Goal: Task Accomplishment & Management: Manage account settings

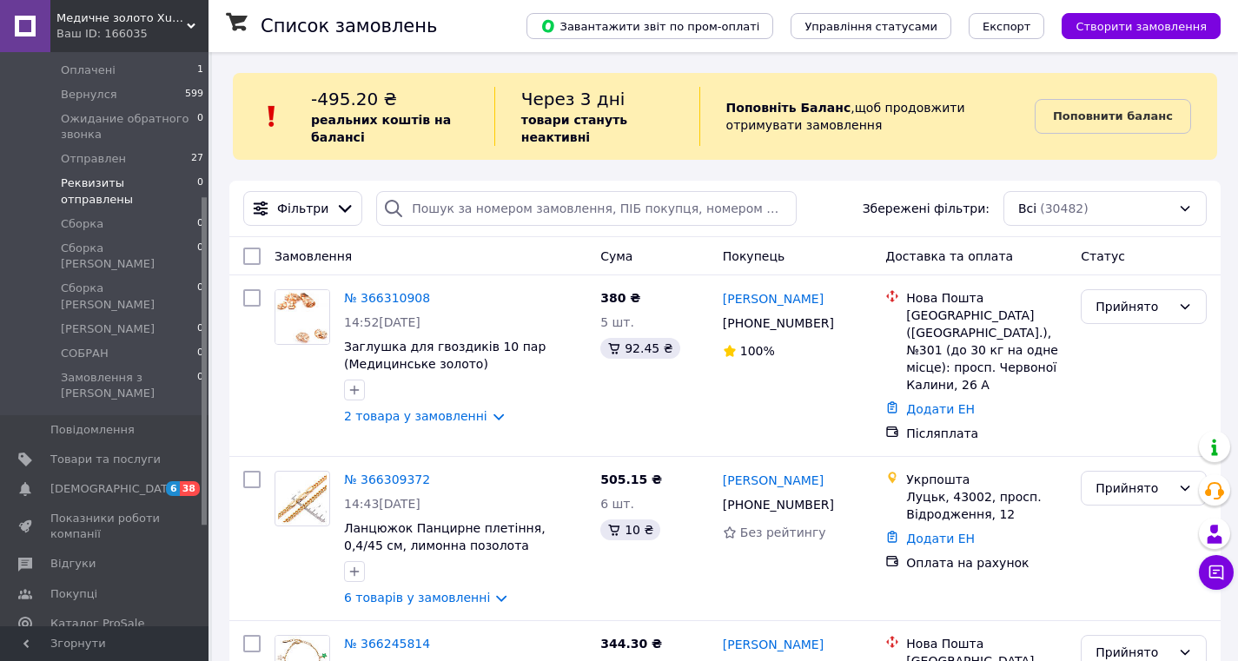
scroll to position [253, 0]
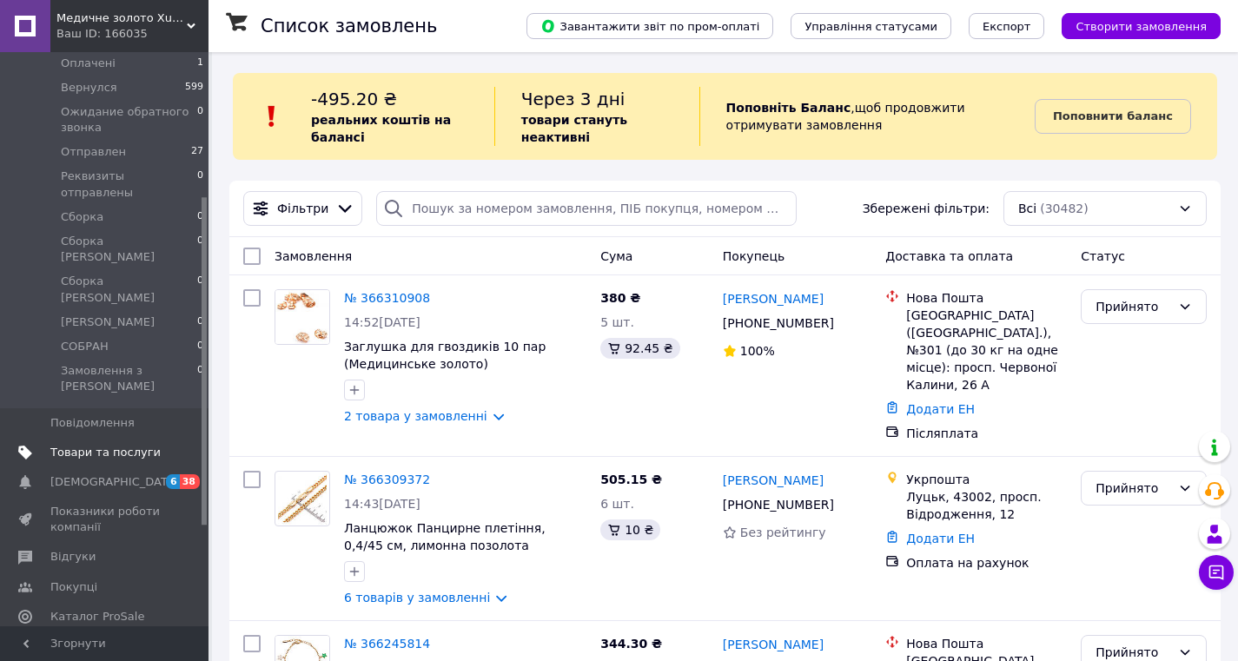
click at [107, 445] on span "Товари та послуги" at bounding box center [105, 453] width 110 height 16
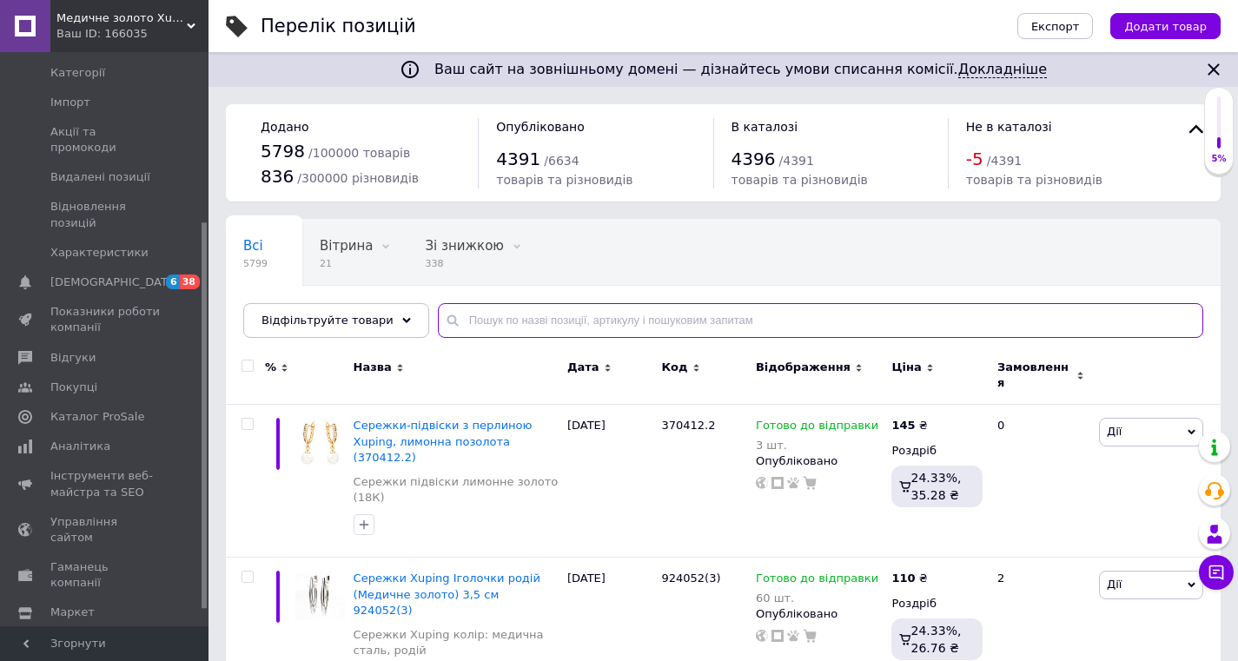
click at [476, 318] on input "text" at bounding box center [820, 320] width 765 height 35
paste input "371105"
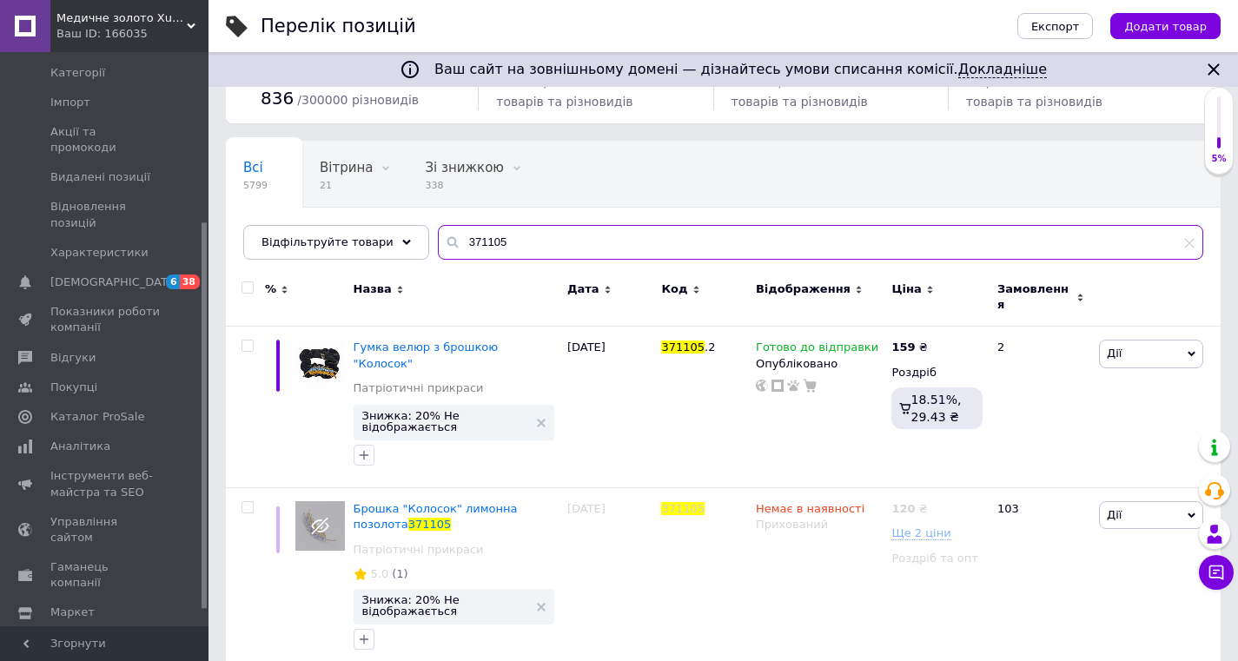
scroll to position [77, 0]
type input "371105"
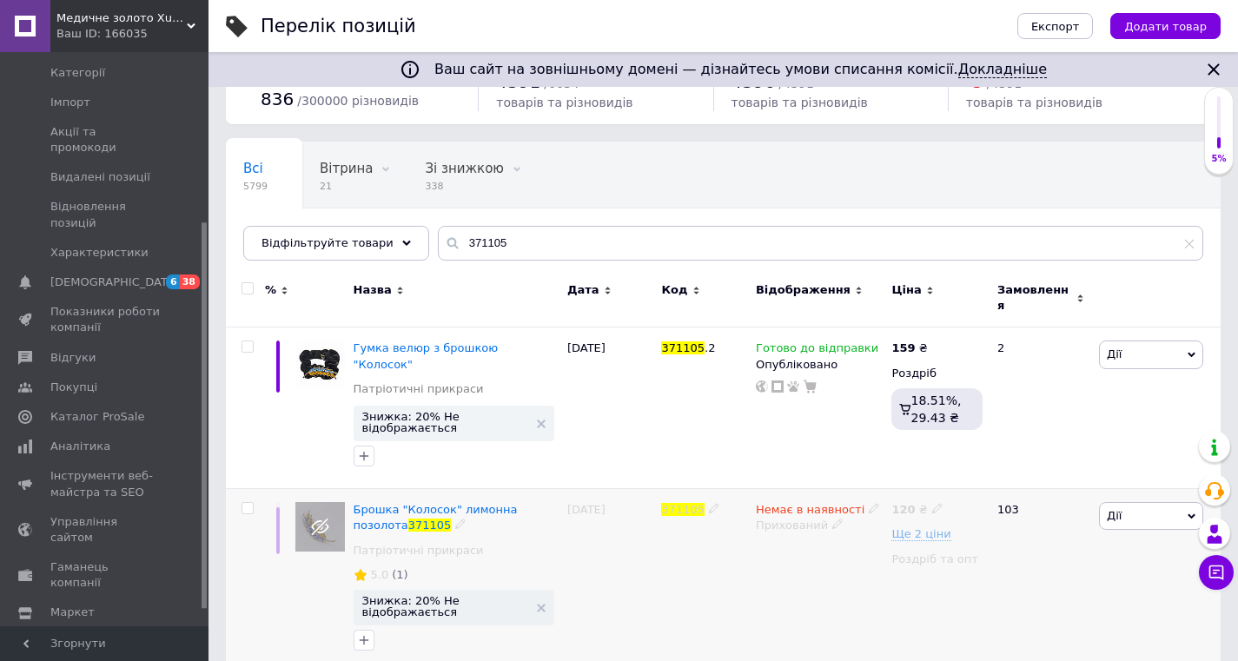
click at [869, 503] on icon at bounding box center [874, 508] width 10 height 10
click at [912, 559] on li "Готово до відправки" at bounding box center [971, 571] width 165 height 24
click at [832, 519] on use at bounding box center [837, 524] width 10 height 10
click at [826, 563] on li "Опубліковано" at bounding box center [815, 575] width 133 height 24
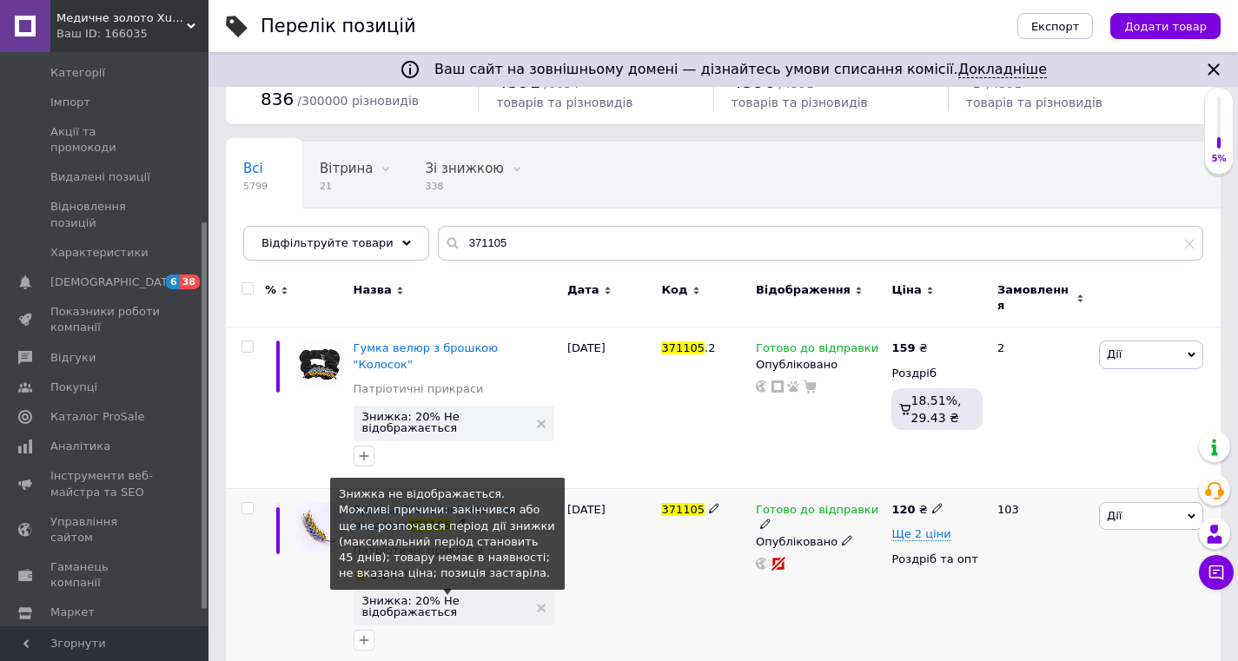
click at [439, 595] on span "Знижка: 20% Не відображається" at bounding box center [445, 606] width 166 height 23
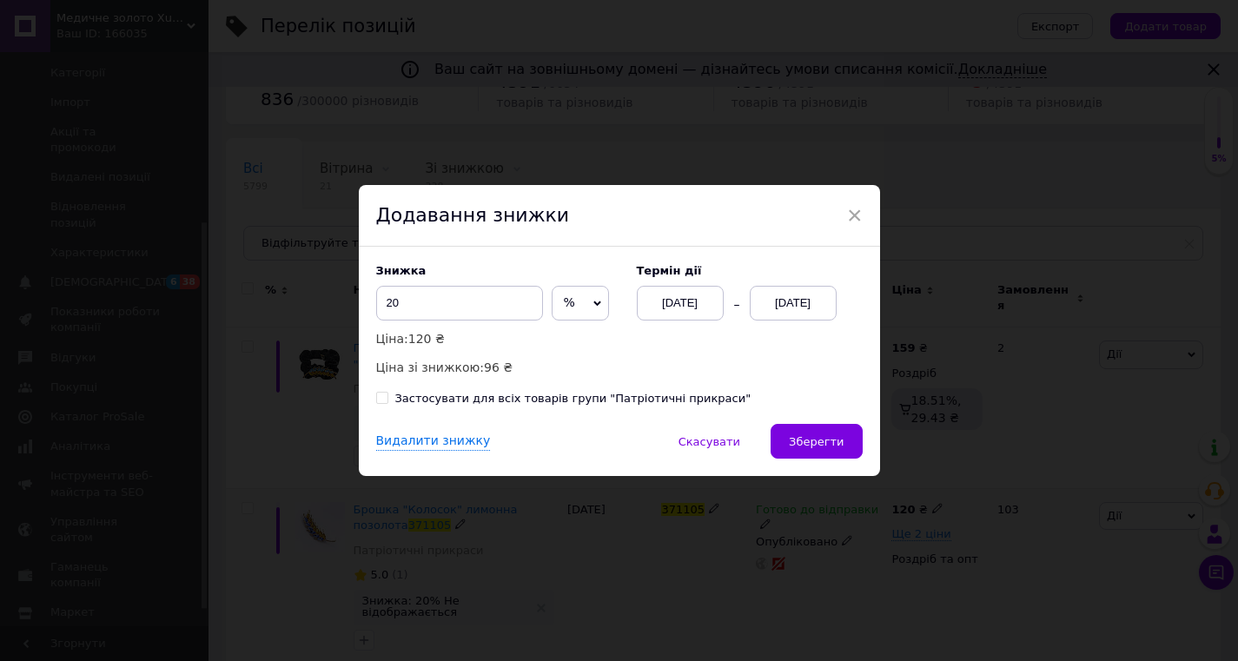
click at [794, 305] on div "[DATE]" at bounding box center [793, 303] width 87 height 35
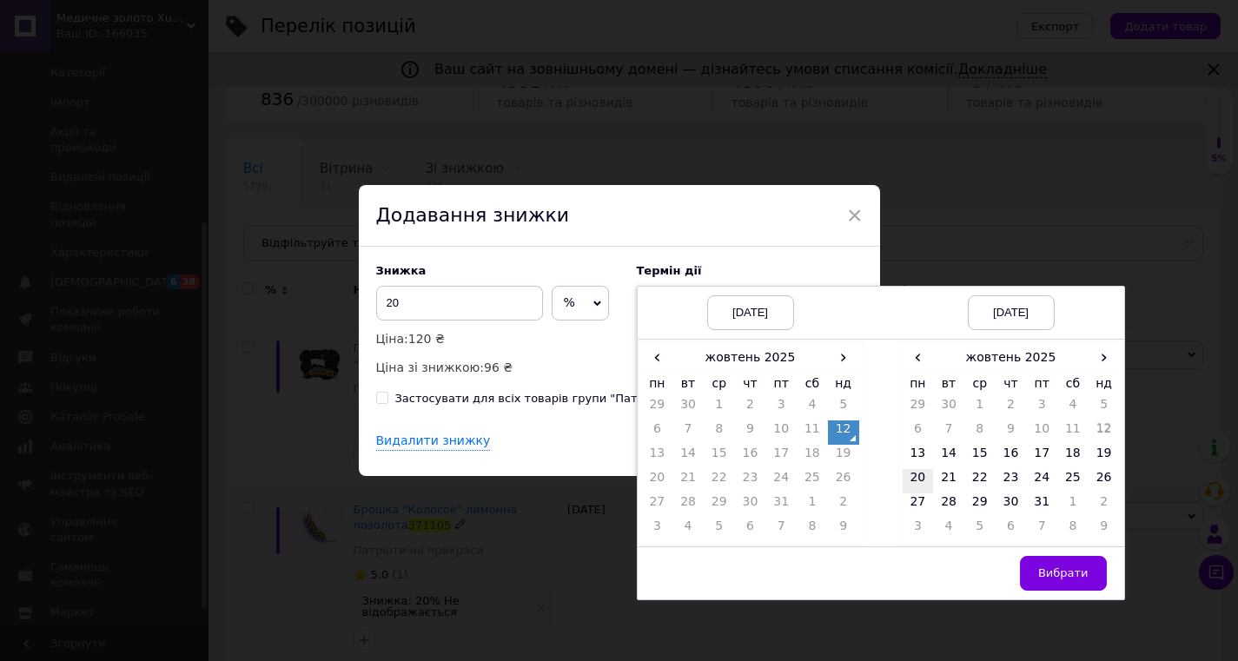
click at [919, 470] on td "20" at bounding box center [917, 481] width 31 height 24
click at [1053, 572] on span "Вибрати" at bounding box center [1063, 572] width 50 height 13
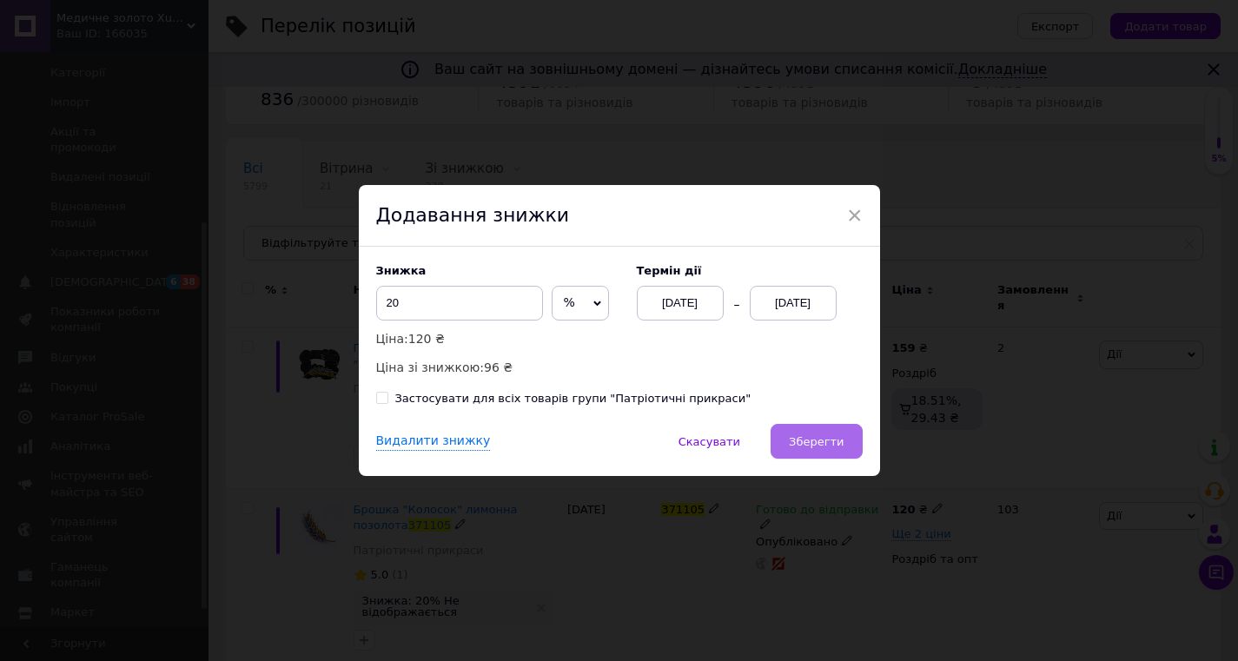
click at [822, 446] on span "Зберегти" at bounding box center [816, 441] width 55 height 13
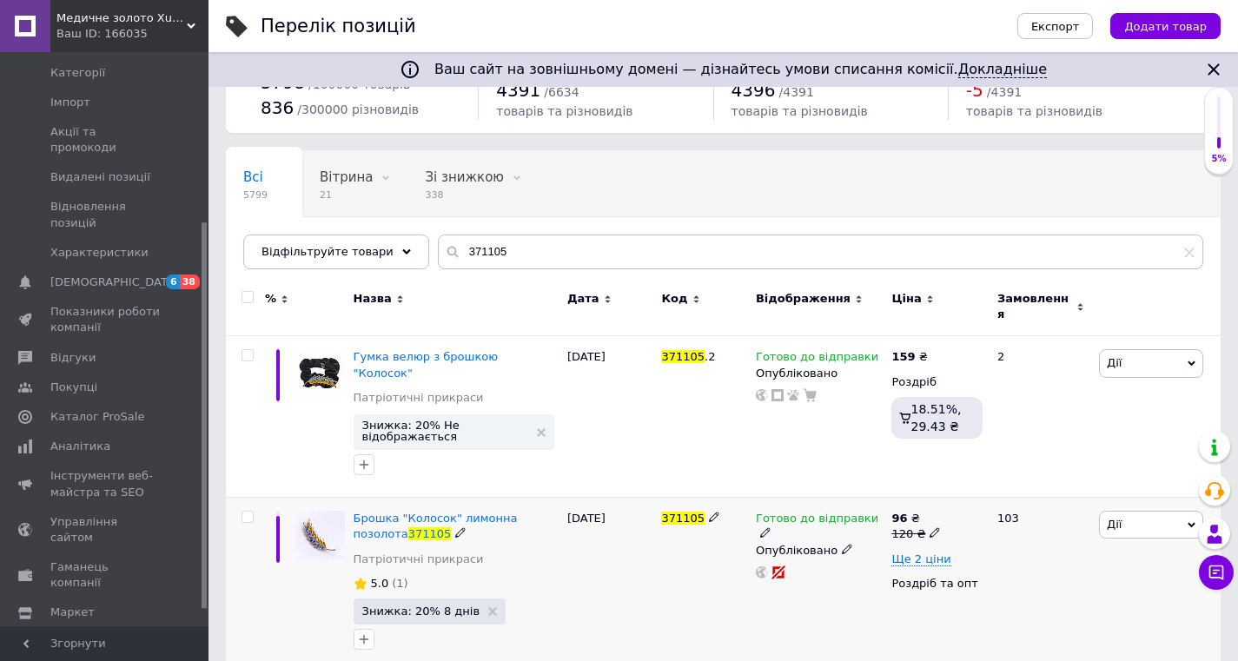
click at [1186, 511] on span "Дії" at bounding box center [1151, 525] width 104 height 28
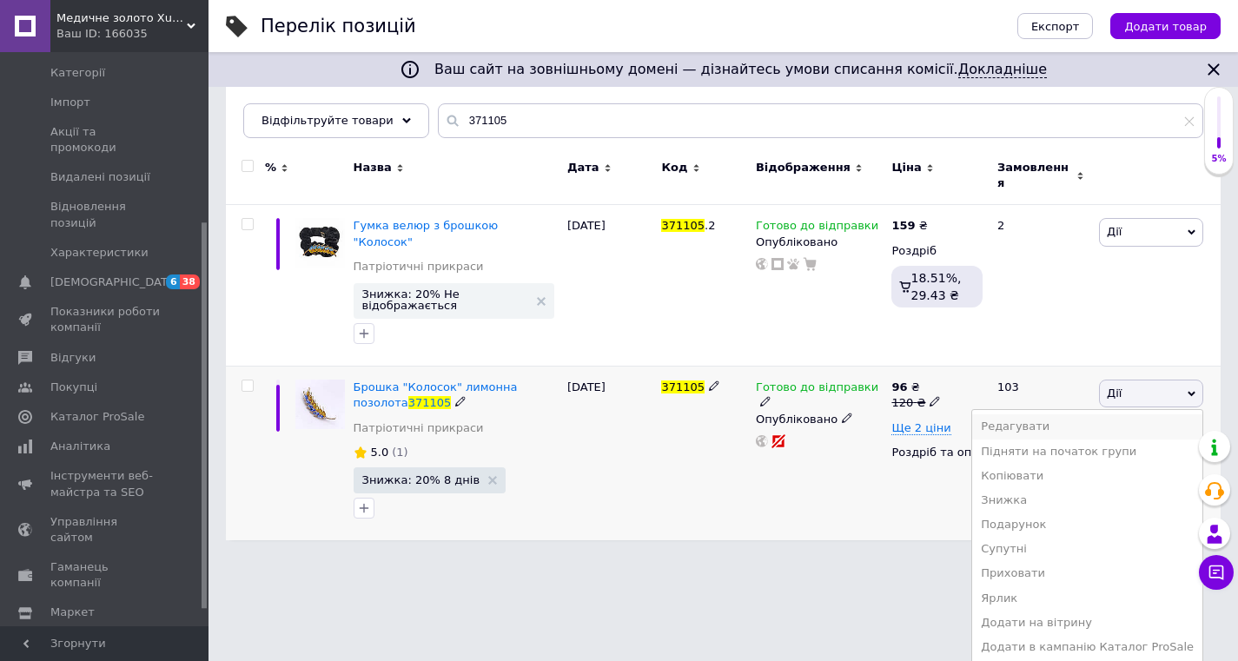
scroll to position [199, 0]
click at [1148, 636] on li "Додати в кампанію Каталог ProSale" at bounding box center [1087, 648] width 230 height 24
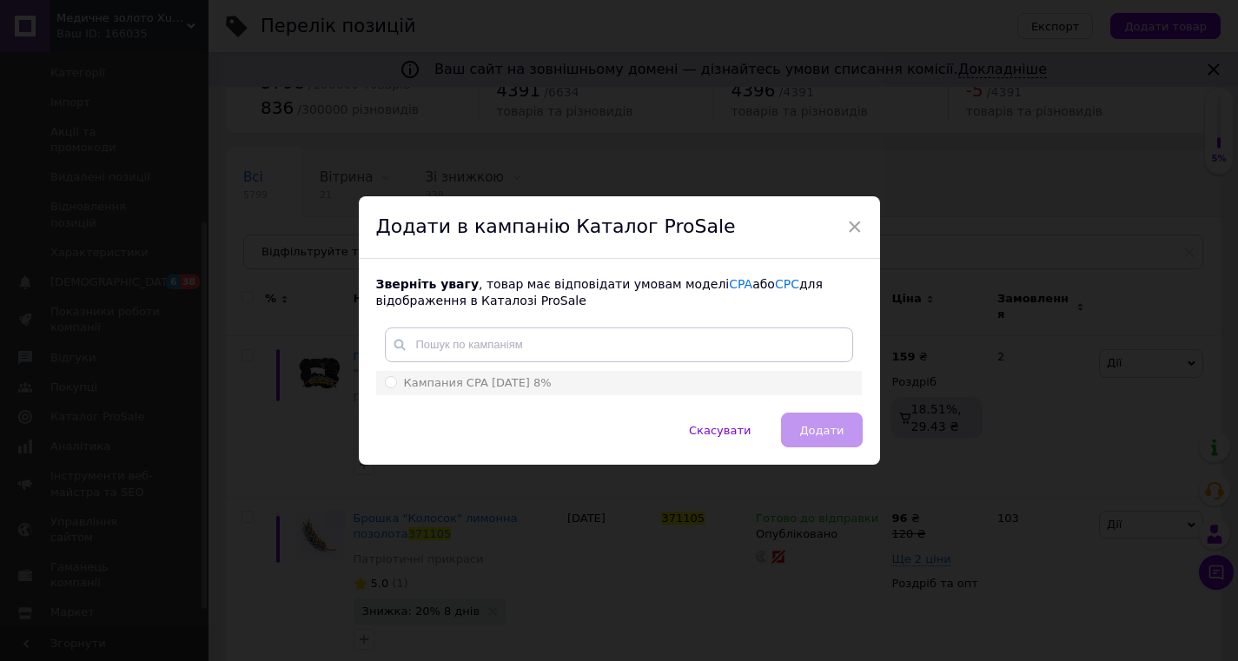
click at [388, 382] on input "Кампания CPA [DATE] 8%" at bounding box center [390, 381] width 11 height 11
radio input "true"
click at [810, 420] on button "Додати" at bounding box center [821, 430] width 81 height 35
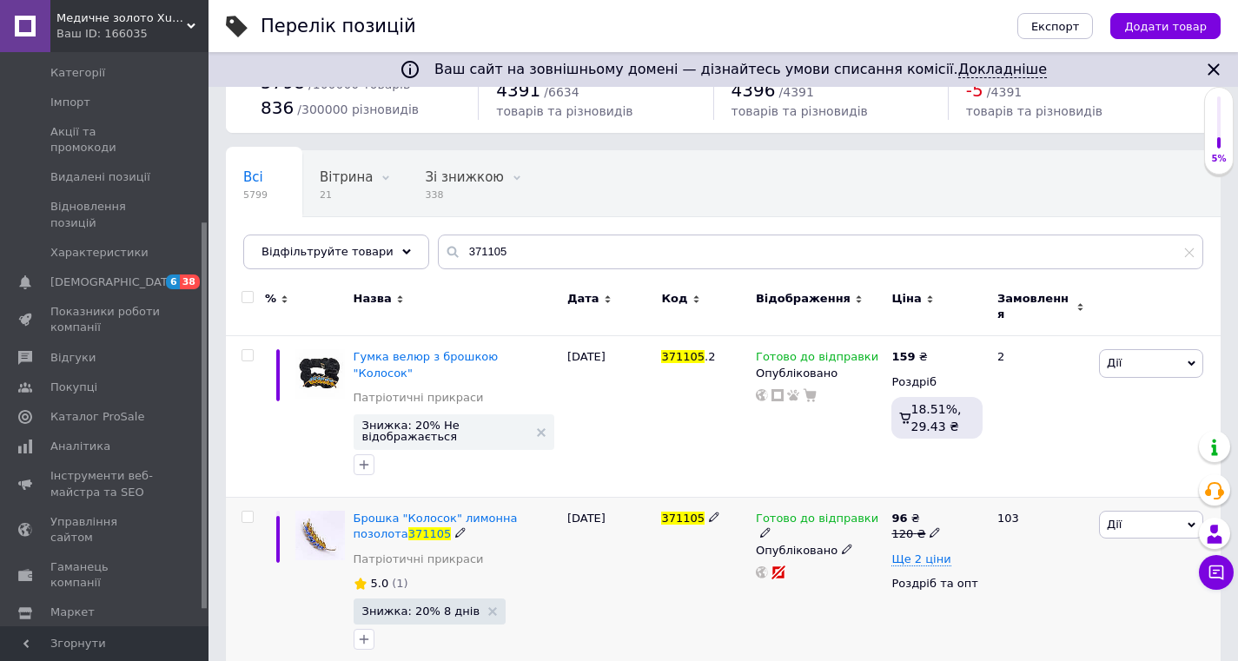
click at [1194, 521] on icon at bounding box center [1191, 525] width 8 height 8
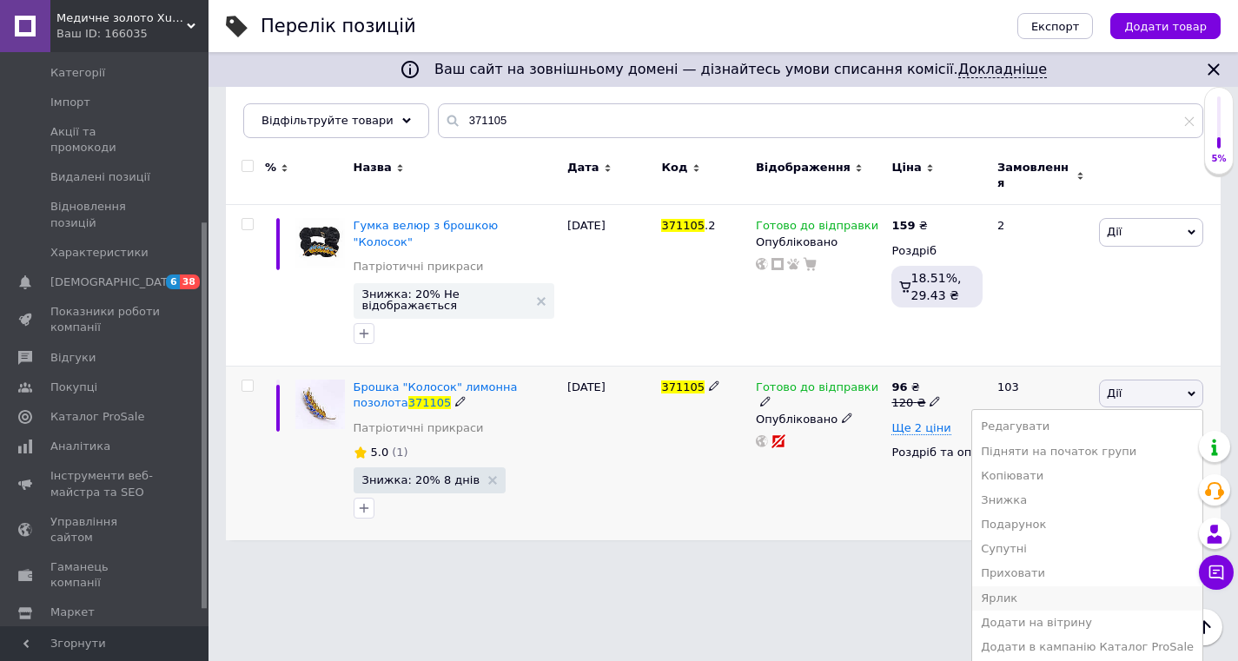
scroll to position [199, 0]
click at [1119, 611] on li "Додати на вітрину" at bounding box center [1087, 623] width 230 height 24
